Goal: Transaction & Acquisition: Purchase product/service

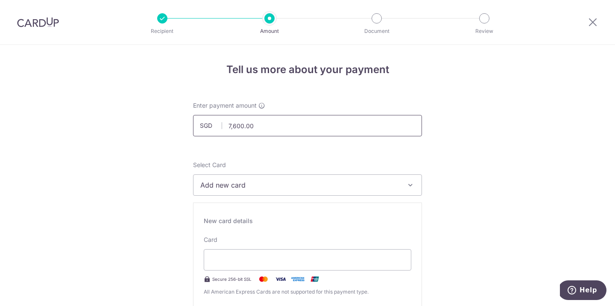
click at [302, 129] on input "7,600.00" at bounding box center [307, 125] width 229 height 21
type input "7,600.00"
click at [271, 185] on span "Add new card" at bounding box center [299, 185] width 199 height 10
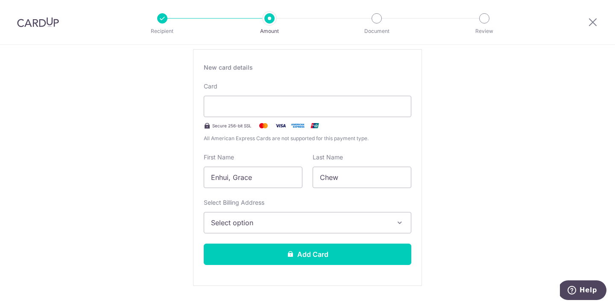
scroll to position [172, 0]
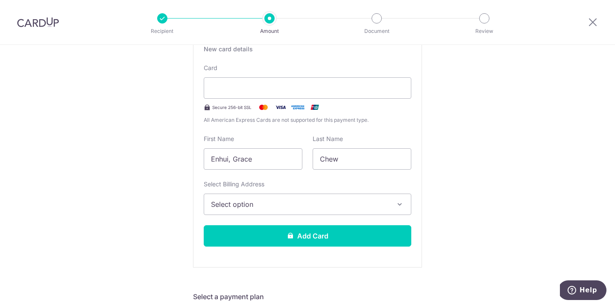
click at [295, 197] on button "Select option" at bounding box center [307, 203] width 207 height 21
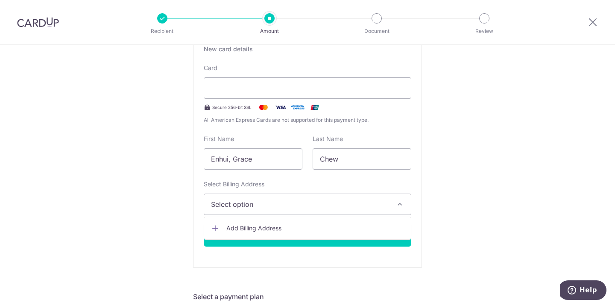
click at [284, 231] on span "Add Billing Address" at bounding box center [315, 228] width 178 height 9
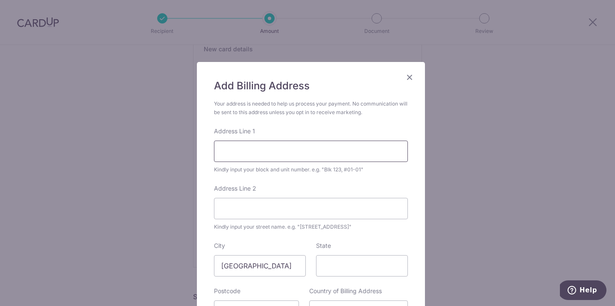
click at [269, 144] on input "Address Line 1" at bounding box center [311, 150] width 194 height 21
type input "9 Joo Seng Road"
click at [268, 206] on input "Address Line 2" at bounding box center [311, 208] width 194 height 21
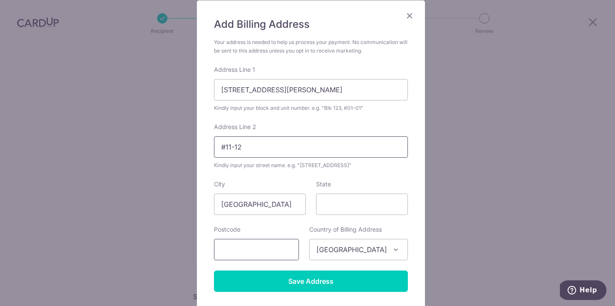
type input "#11-12"
click at [260, 251] on input "text" at bounding box center [256, 249] width 85 height 21
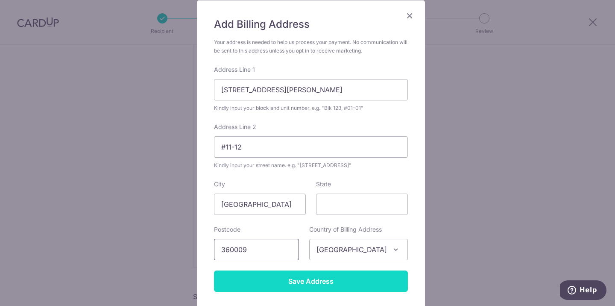
type input "360009"
click at [310, 285] on input "Save Address" at bounding box center [311, 280] width 194 height 21
click at [327, 283] on input "Save Address" at bounding box center [311, 280] width 194 height 21
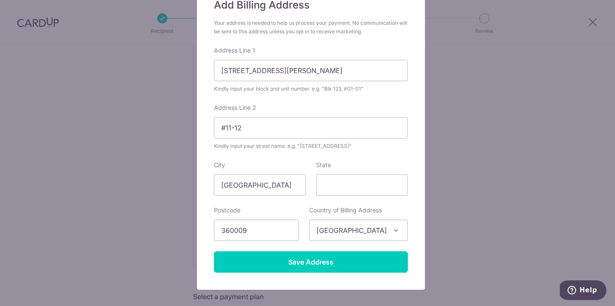
scroll to position [126, 0]
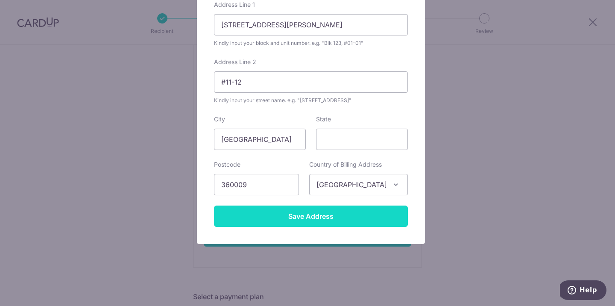
click at [291, 222] on input "Save Address" at bounding box center [311, 215] width 194 height 21
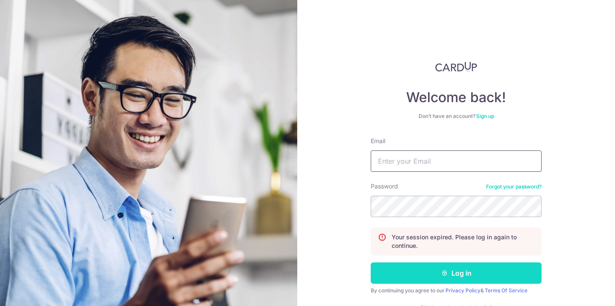
type input "gchewmeup@gmail.com"
click at [430, 275] on button "Log in" at bounding box center [456, 272] width 171 height 21
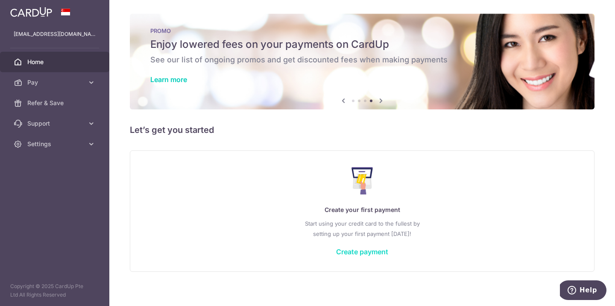
click at [372, 253] on link "Create payment" at bounding box center [362, 251] width 52 height 9
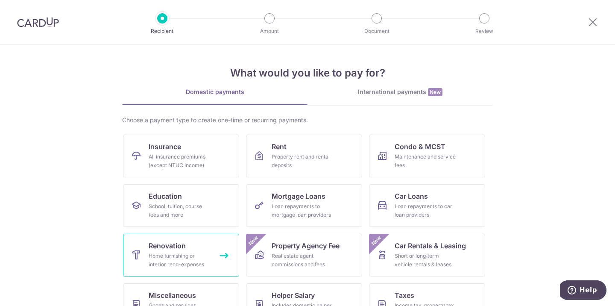
click at [149, 256] on div "Home furnishing or interior reno-expenses" at bounding box center [179, 259] width 61 height 17
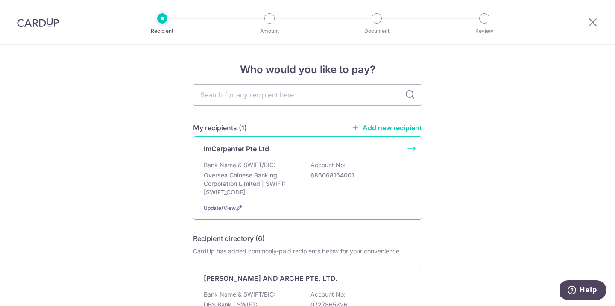
click at [264, 179] on p "Oversea Chinese Banking Corporation Limited | SWIFT: [SWIFT_CODE]" at bounding box center [252, 184] width 96 height 26
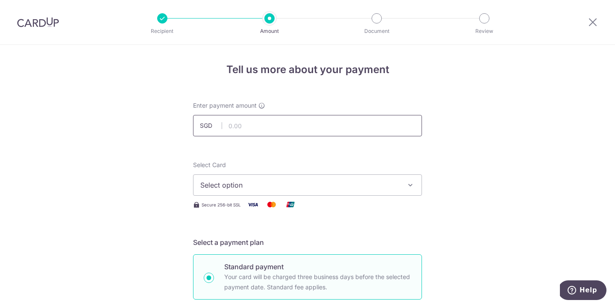
click at [265, 127] on input "text" at bounding box center [307, 125] width 229 height 21
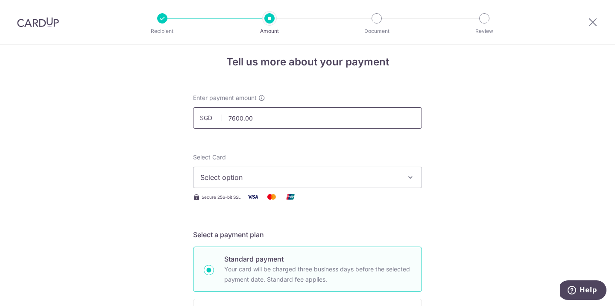
scroll to position [8, 0]
type input "7,600.00"
click at [274, 179] on span "Select option" at bounding box center [299, 177] width 199 height 10
click at [263, 201] on span "Add credit card" at bounding box center [315, 200] width 199 height 9
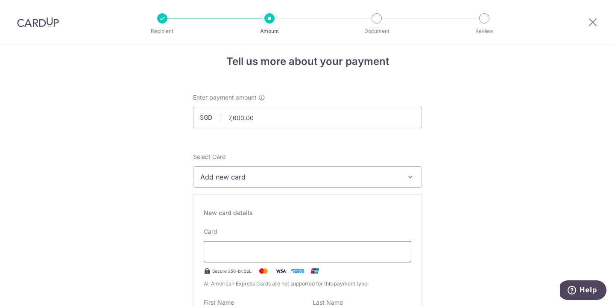
click at [250, 257] on div at bounding box center [307, 251] width 207 height 21
